Goal: Check status: Check status

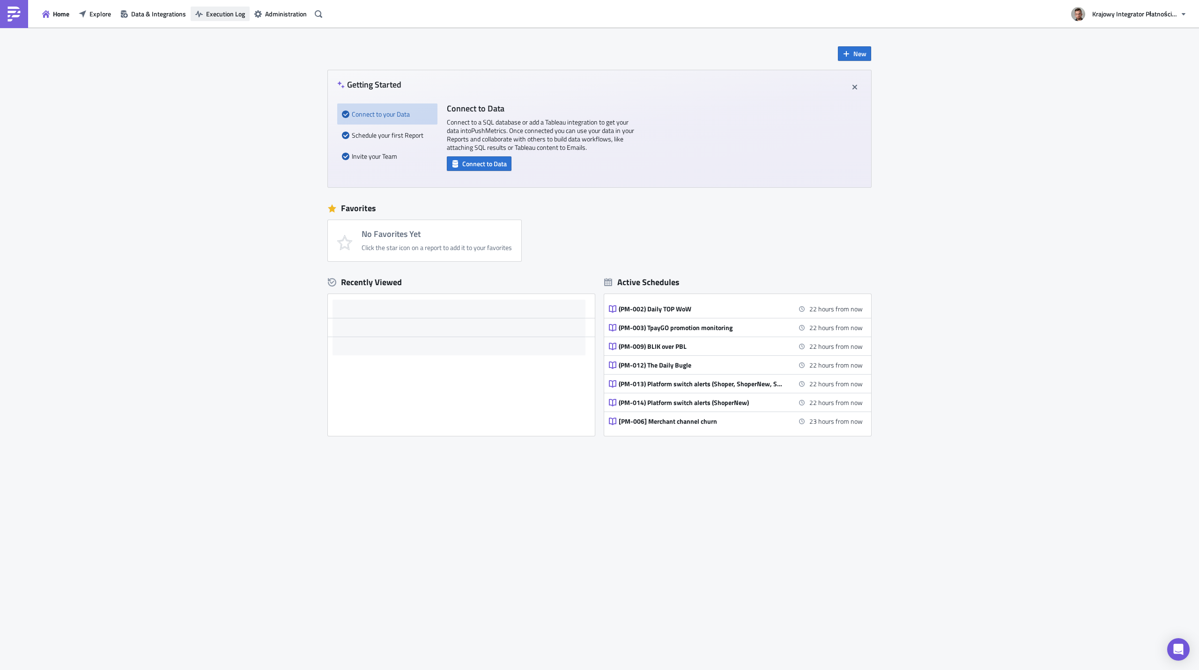
click at [232, 17] on span "Execution Log" at bounding box center [225, 14] width 39 height 10
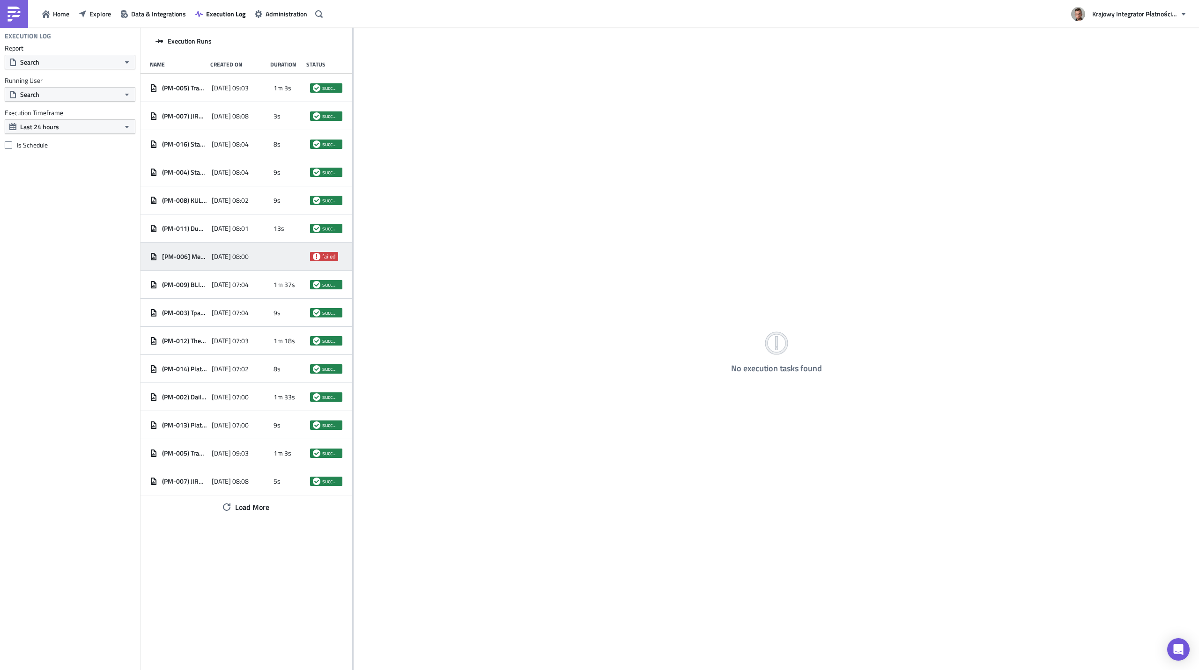
click at [309, 256] on div "[PM-006] Merchant channel churn 2025-08-27 08:00 failed" at bounding box center [246, 257] width 211 height 28
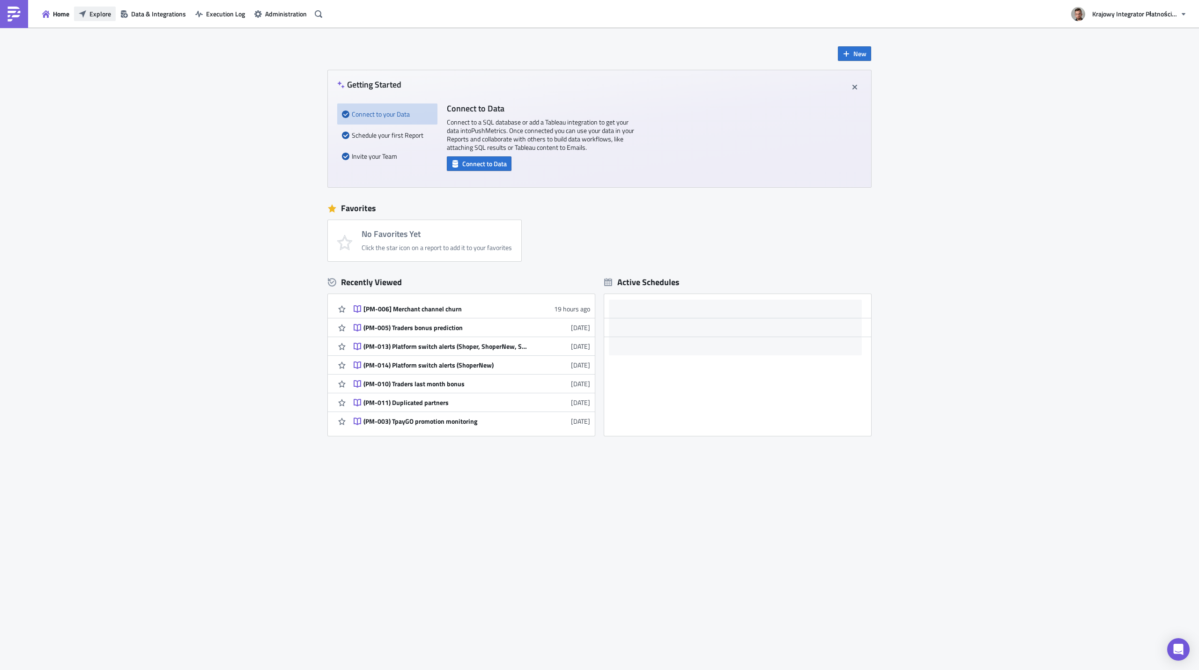
click at [89, 15] on span "Explore" at bounding box center [100, 14] width 22 height 10
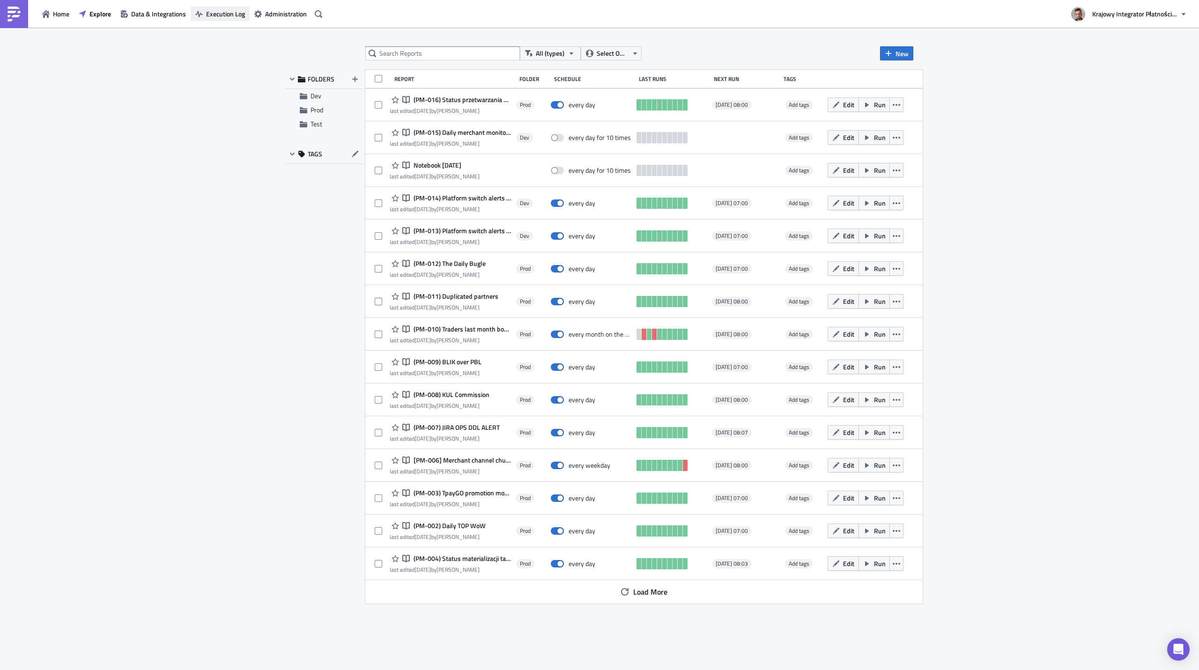
click at [214, 13] on span "Execution Log" at bounding box center [225, 14] width 39 height 10
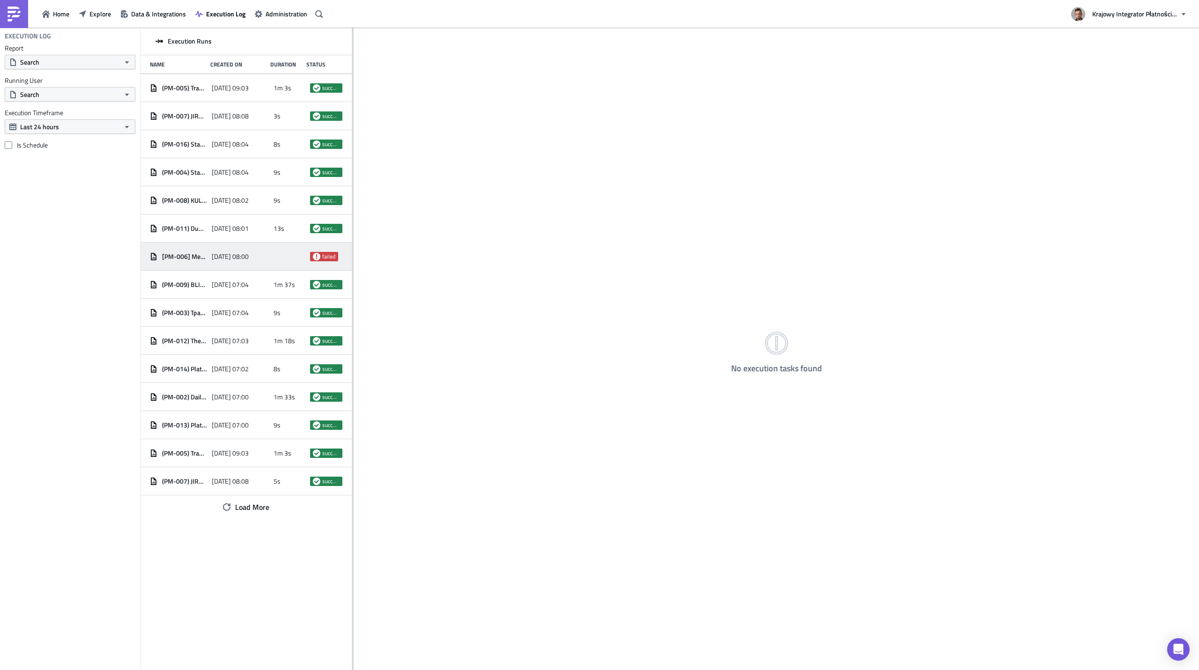
click at [208, 256] on div "[PM-006] Merchant channel churn 2025-08-27 08:00 failed" at bounding box center [246, 257] width 211 height 28
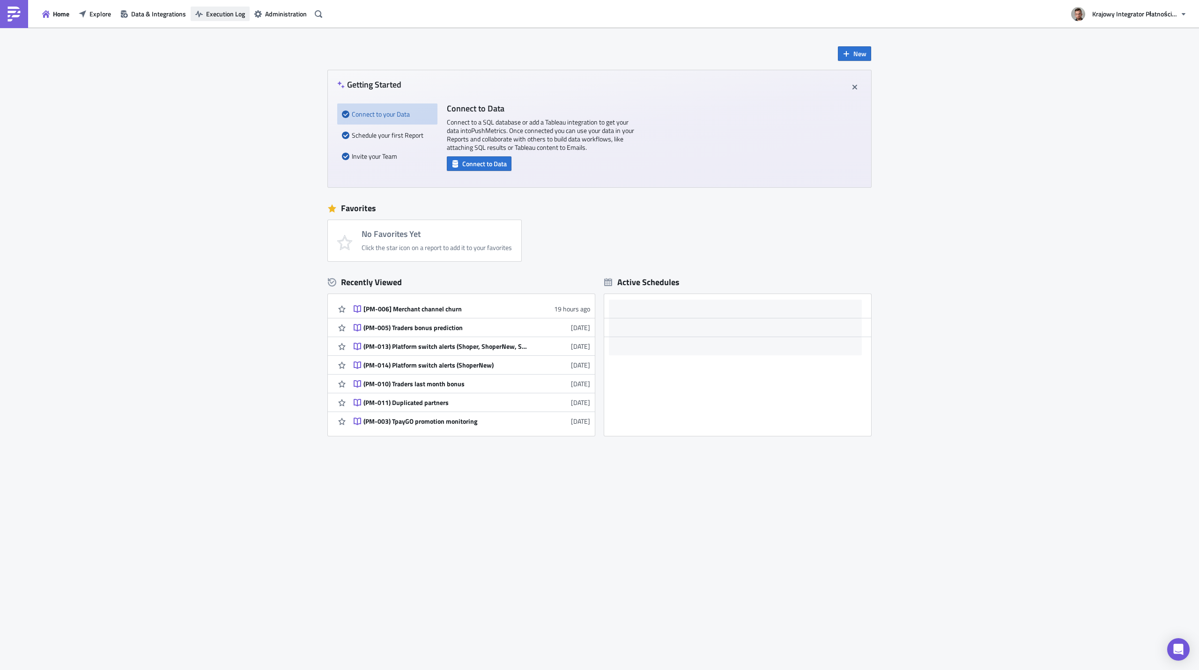
click at [216, 15] on span "Execution Log" at bounding box center [225, 14] width 39 height 10
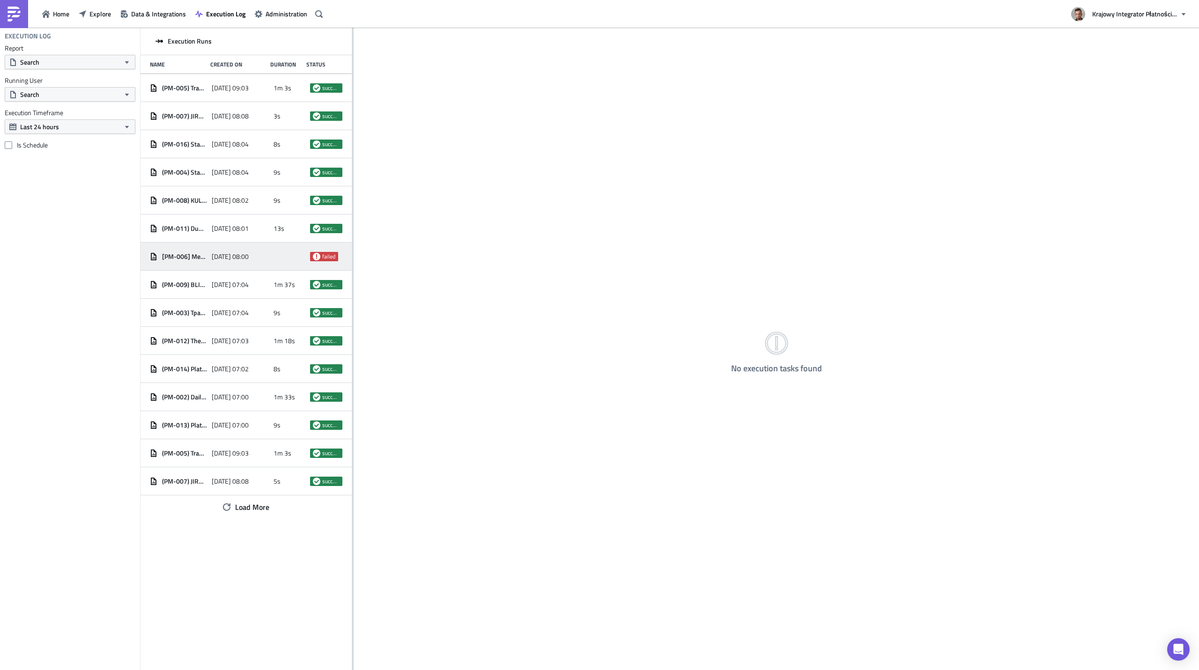
click at [223, 256] on span "[DATE] 08:00" at bounding box center [230, 257] width 37 height 8
